Goal: Obtain resource: Download file/media

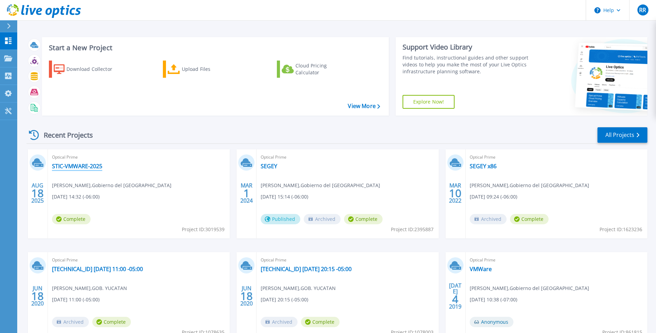
click at [80, 163] on link "STIC-VMWARE-2025" at bounding box center [77, 166] width 50 height 7
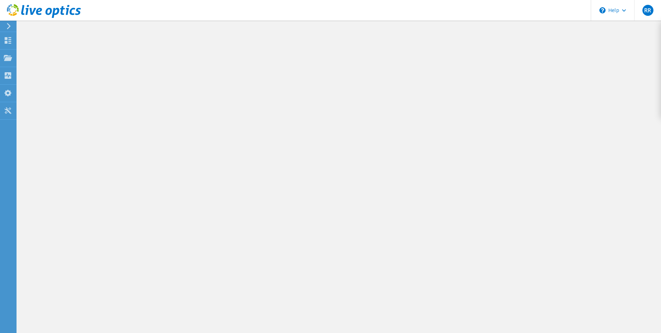
click at [80, 165] on div at bounding box center [339, 177] width 644 height 313
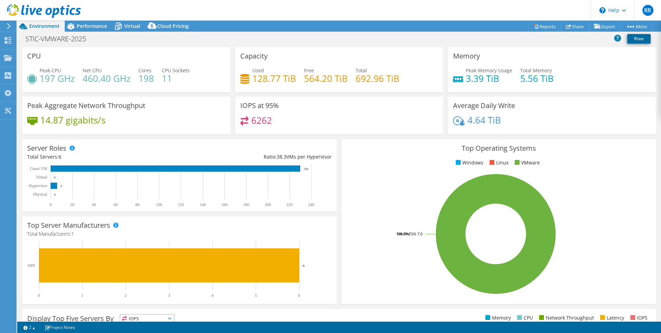
click at [629, 42] on link "Print" at bounding box center [639, 39] width 23 height 10
click at [598, 27] on icon at bounding box center [597, 26] width 7 height 5
click at [545, 28] on link "Reports" at bounding box center [544, 26] width 33 height 11
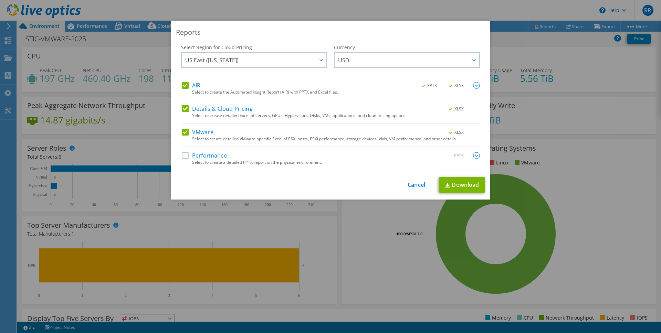
click at [228, 157] on div "Performance .PPTX" at bounding box center [331, 156] width 298 height 8
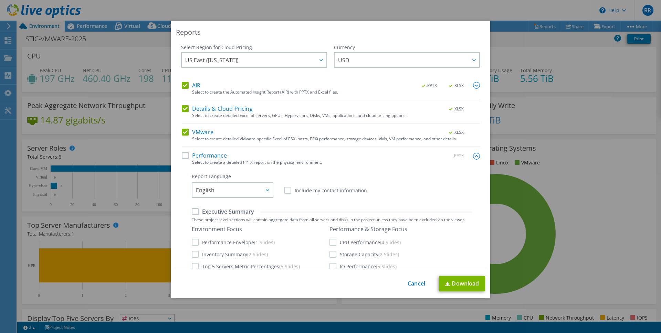
scroll to position [14, 0]
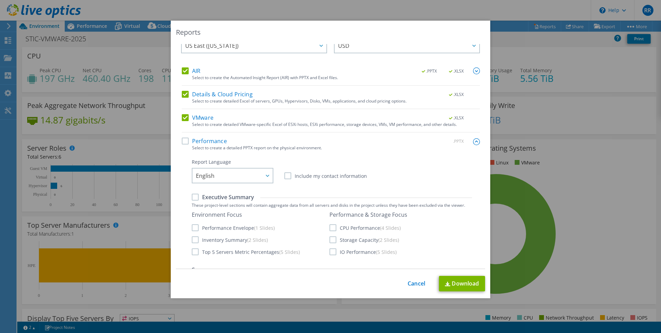
click at [199, 196] on label "Executive Summary" at bounding box center [223, 198] width 62 height 8
click at [0, 0] on input "Executive Summary" at bounding box center [0, 0] width 0 height 0
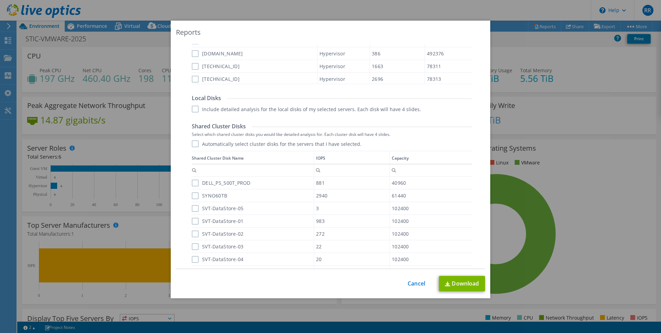
click at [201, 109] on label "Include detailed analysis for the local disks of my selected servers. Each disk…" at bounding box center [306, 109] width 229 height 7
click at [0, 0] on input "Include detailed analysis for the local disks of my selected servers. Each disk…" at bounding box center [0, 0] width 0 height 0
click at [194, 138] on div "Shared Cluster Disks Select which shared cluster disks you would like detailed …" at bounding box center [332, 206] width 280 height 166
click at [194, 144] on label "Automatically select cluster disks for the servers that I have selected." at bounding box center [277, 144] width 170 height 7
click at [0, 0] on input "Automatically select cluster disks for the servers that I have selected." at bounding box center [0, 0] width 0 height 0
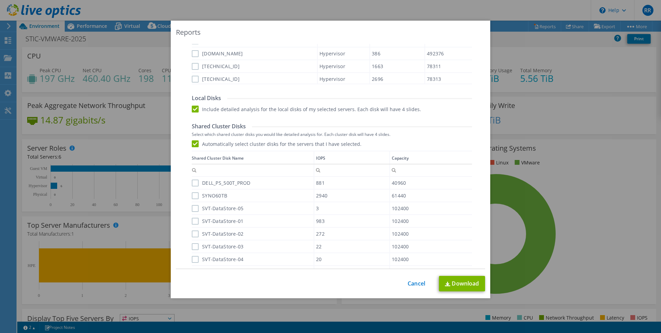
click at [192, 181] on div "Data grid" at bounding box center [192, 217] width 1 height 133
click at [193, 185] on label "DELL_PS_500T_PROD" at bounding box center [221, 183] width 59 height 7
click at [0, 0] on input "DELL_PS_500T_PROD" at bounding box center [0, 0] width 0 height 0
click at [192, 205] on label "SVT-DataStore-05" at bounding box center [218, 208] width 52 height 7
click at [0, 0] on input "SVT-DataStore-05" at bounding box center [0, 0] width 0 height 0
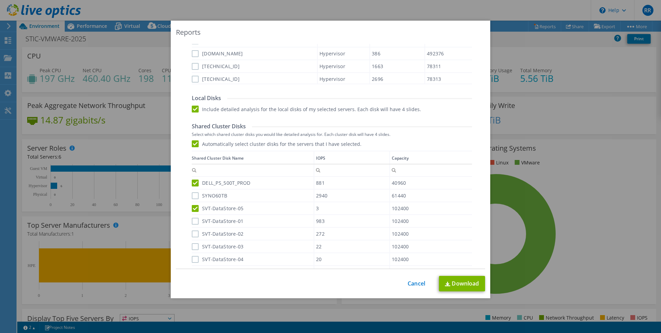
click at [192, 218] on div "Data grid" at bounding box center [192, 217] width 1 height 133
click at [193, 196] on label "SYNO60TB" at bounding box center [209, 196] width 35 height 7
click at [0, 0] on input "SYNO60TB" at bounding box center [0, 0] width 0 height 0
click at [193, 220] on label "SVT-DataStore-01" at bounding box center [218, 221] width 52 height 7
click at [0, 0] on input "SVT-DataStore-01" at bounding box center [0, 0] width 0 height 0
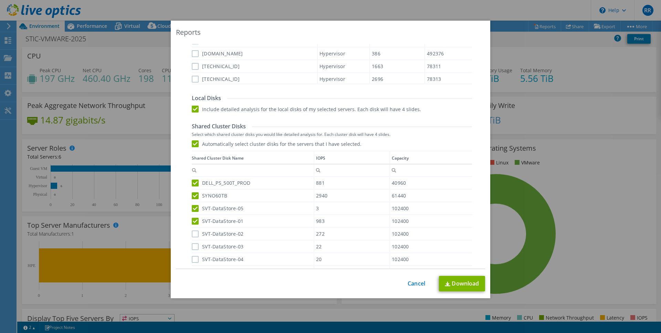
click at [193, 232] on label "SVT-DataStore-02" at bounding box center [218, 234] width 52 height 7
click at [0, 0] on input "SVT-DataStore-02" at bounding box center [0, 0] width 0 height 0
click at [194, 249] on label "SVT-DataStore-03" at bounding box center [218, 247] width 52 height 7
click at [0, 0] on input "SVT-DataStore-03" at bounding box center [0, 0] width 0 height 0
click at [194, 263] on label "SVT-DataStore-04" at bounding box center [218, 259] width 52 height 7
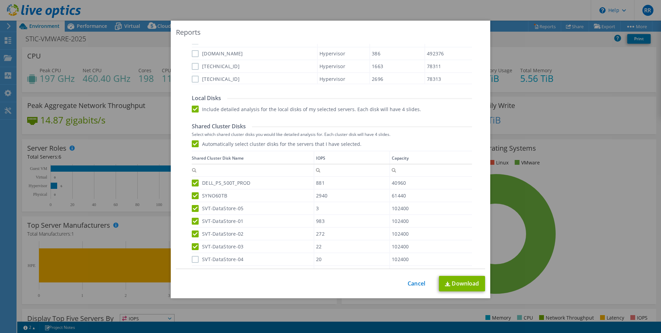
click at [0, 0] on input "SVT-DataStore-04" at bounding box center [0, 0] width 0 height 0
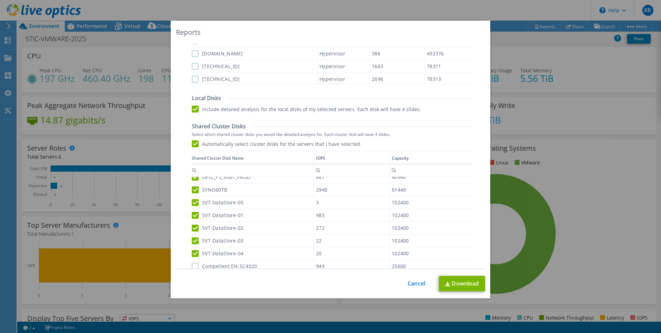
click at [196, 263] on label "Compellent EN-SC4020" at bounding box center [224, 266] width 65 height 7
click at [0, 0] on input "Compellent EN-SC4020" at bounding box center [0, 0] width 0 height 0
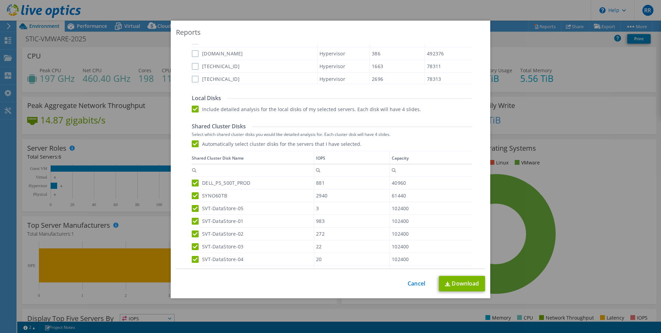
scroll to position [0, 0]
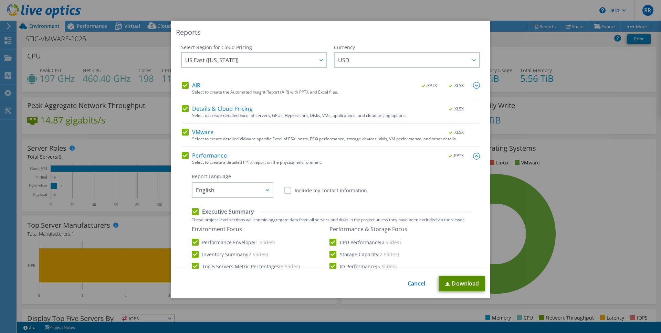
click at [460, 286] on link "Download" at bounding box center [462, 284] width 46 height 16
